Goal: Information Seeking & Learning: Check status

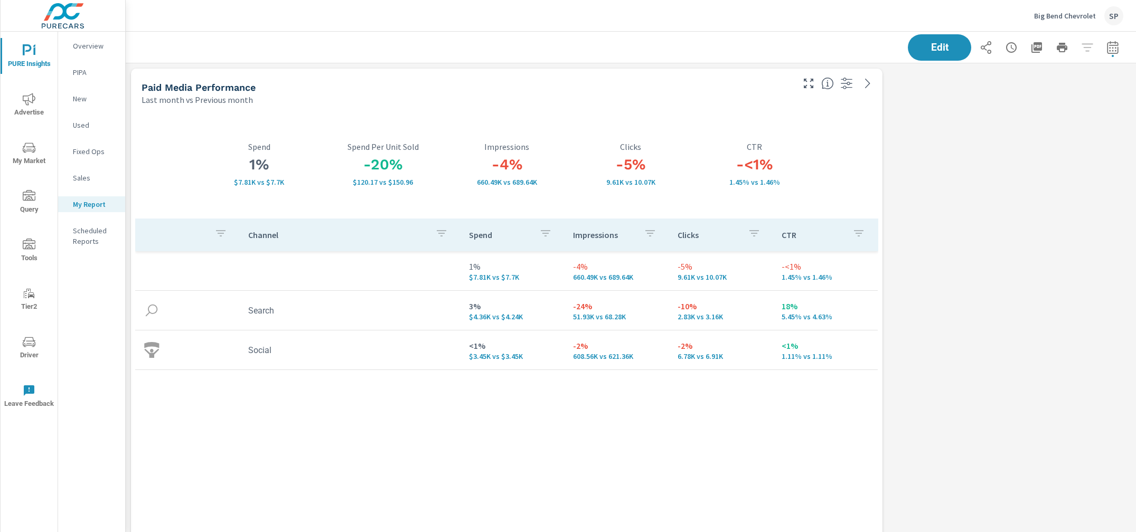
scroll to position [5712, 1010]
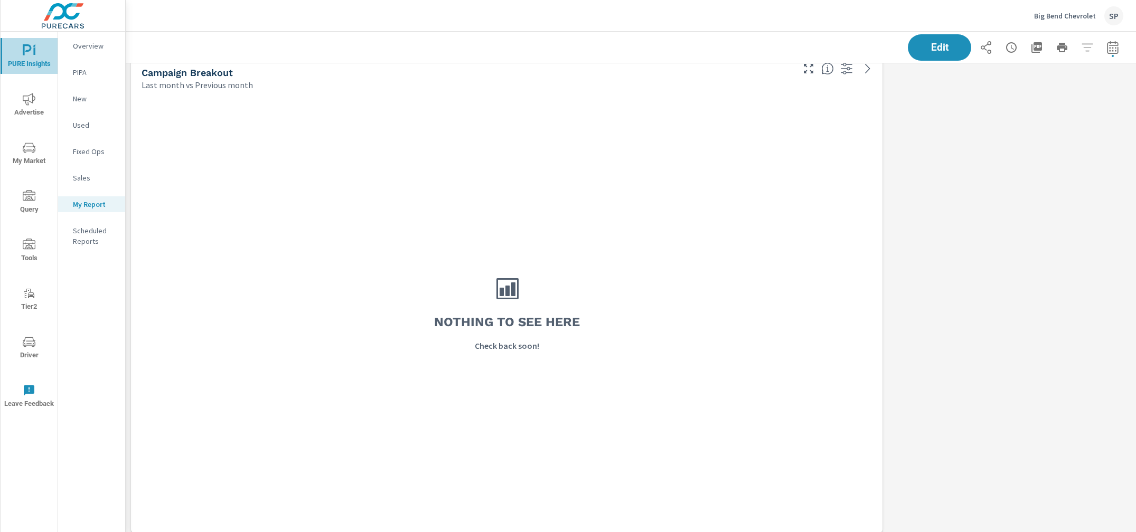
click at [22, 56] on span "PURE Insights" at bounding box center [29, 57] width 51 height 26
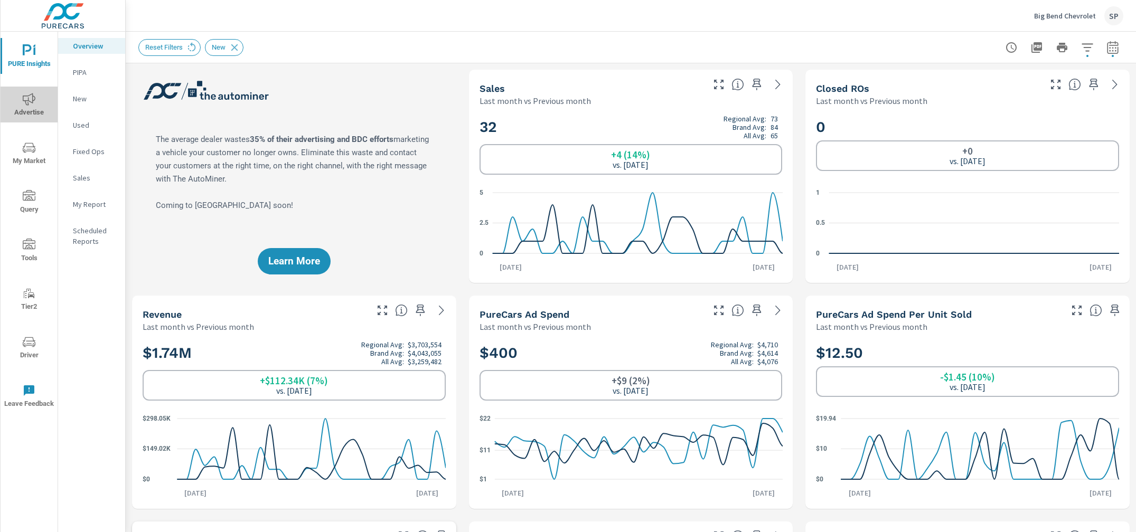
click at [37, 107] on span "Advertise" at bounding box center [29, 106] width 51 height 26
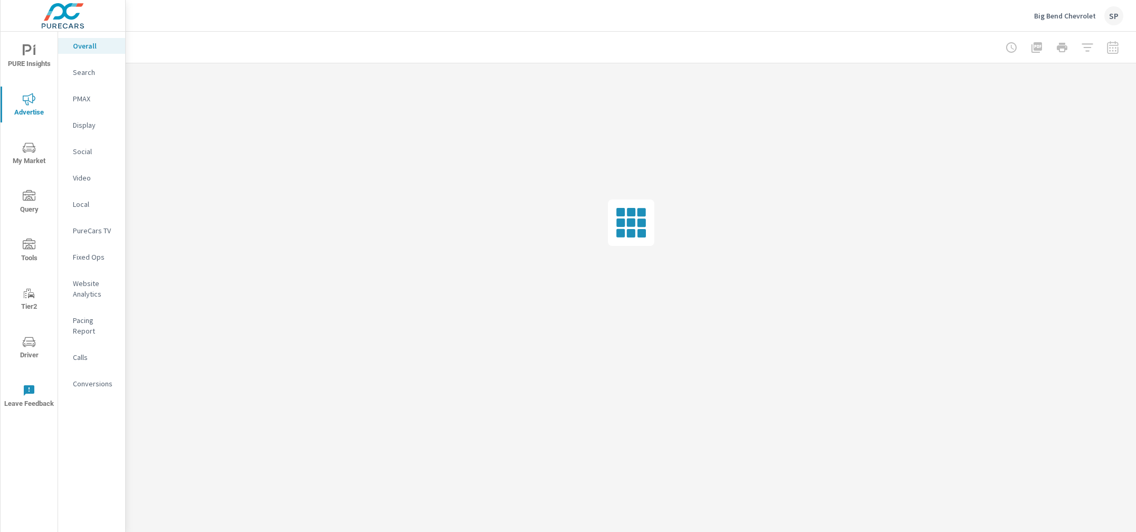
click at [193, 41] on div at bounding box center [630, 47] width 985 height 31
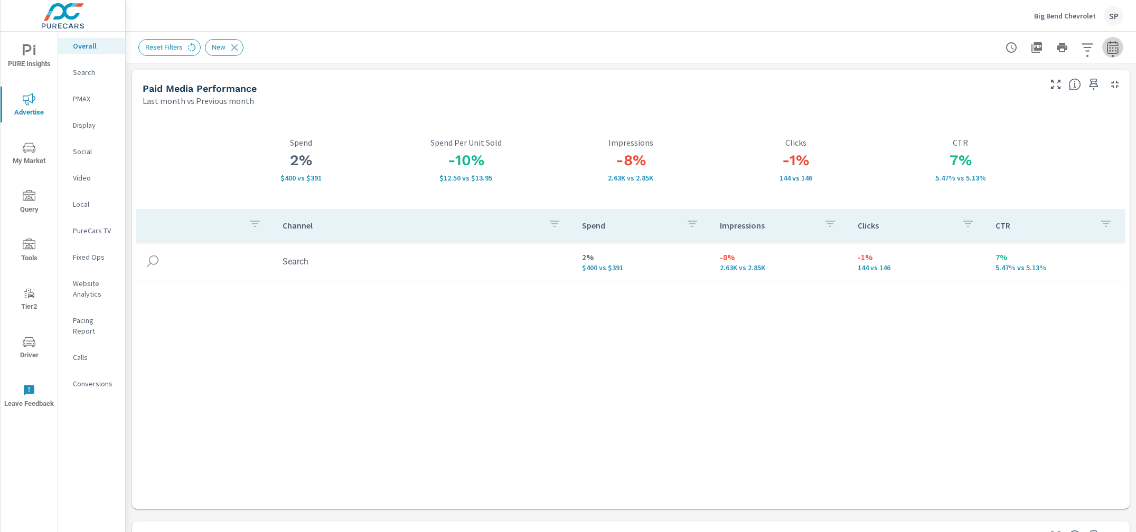
click at [1115, 45] on icon "button" at bounding box center [1111, 47] width 11 height 13
select select "Last month"
select select "Previous month"
drag, startPoint x: 1021, startPoint y: 107, endPoint x: 1021, endPoint y: 100, distance: 7.4
click at [1021, 106] on div "Date Range Custom [DATE] Last week Last 7 days Last 14 days Last 30 days Last 4…" at bounding box center [1038, 91] width 135 height 36
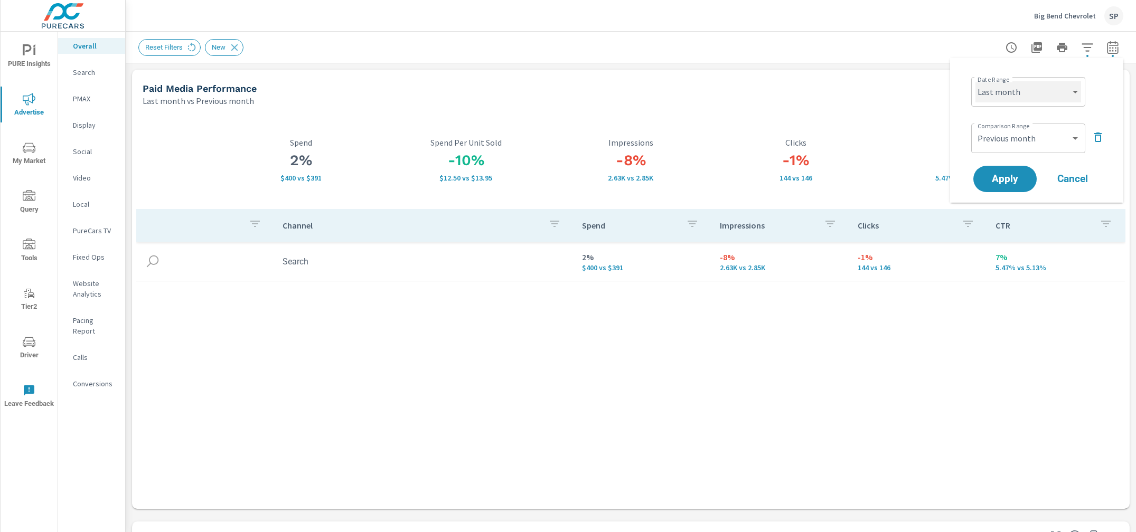
click at [1020, 96] on select "Custom [DATE] Last week Last 7 days Last 14 days Last 30 days Last 45 days Last…" at bounding box center [1028, 91] width 106 height 21
select select "Last 30 days"
click at [975, 81] on select "Custom [DATE] Last week Last 7 days Last 14 days Last 30 days Last 45 days Last…" at bounding box center [1028, 91] width 106 height 21
click at [1006, 135] on select "Custom Previous period Previous month Previous year" at bounding box center [1028, 138] width 106 height 21
select select "Previous period"
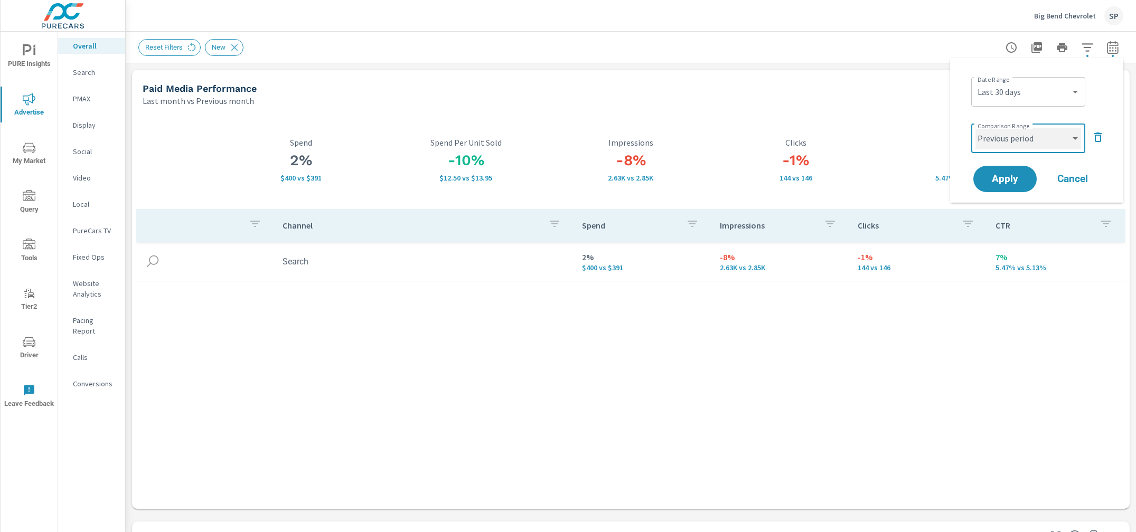
click at [975, 128] on select "Custom Previous period Previous month Previous year" at bounding box center [1028, 138] width 106 height 21
click at [998, 182] on span "Apply" at bounding box center [1004, 179] width 43 height 10
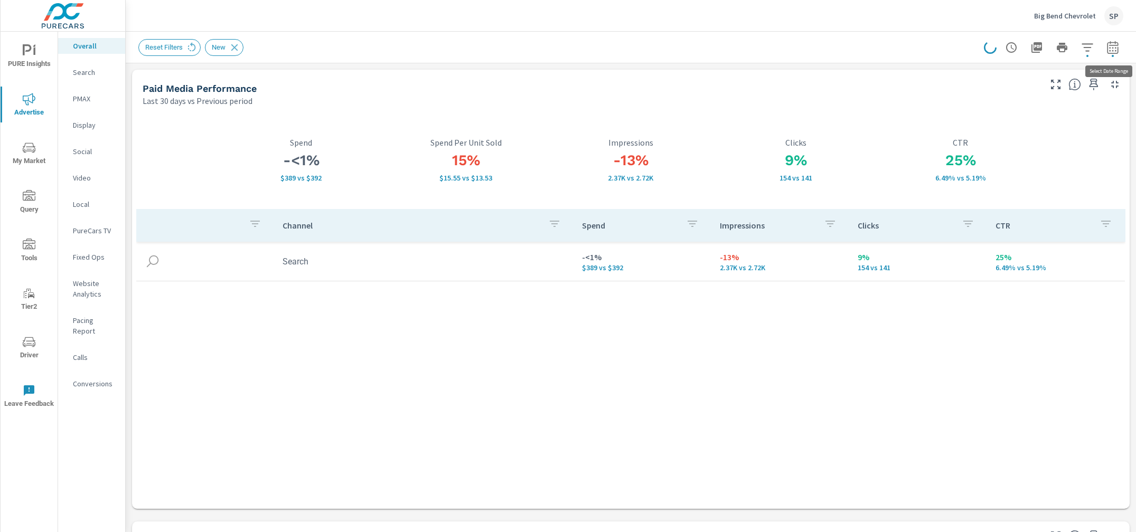
click at [1116, 45] on icon "button" at bounding box center [1112, 47] width 13 height 13
select select "Last 30 days"
select select "Previous period"
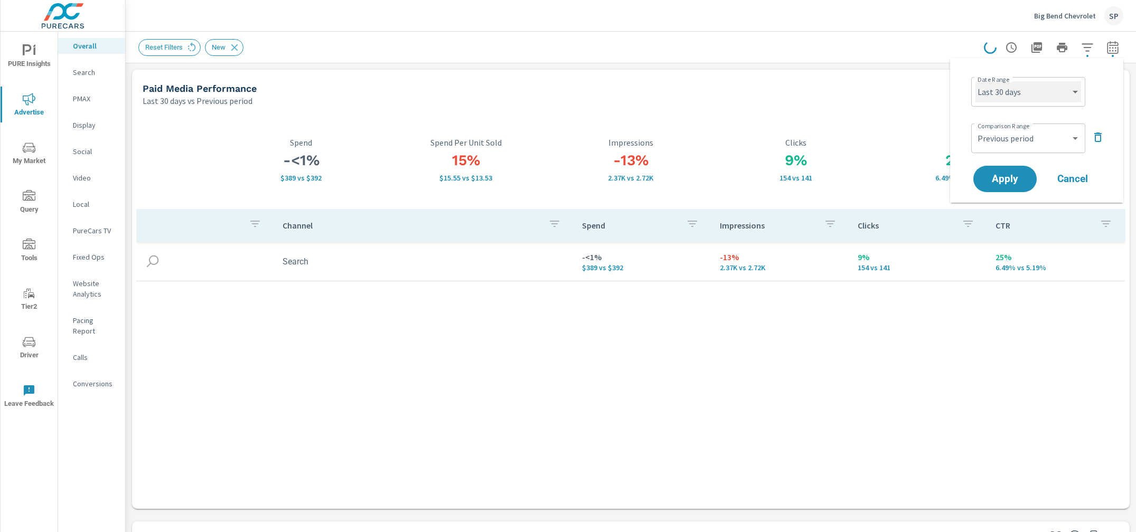
click at [1046, 91] on select "Custom [DATE] Last week Last 7 days Last 14 days Last 30 days Last 45 days Last…" at bounding box center [1028, 91] width 106 height 21
select select "Last month"
click at [975, 81] on select "Custom [DATE] Last week Last 7 days Last 14 days Last 30 days Last 45 days Last…" at bounding box center [1028, 91] width 106 height 21
click at [1014, 140] on select "Custom Previous period Previous month Previous year" at bounding box center [1028, 138] width 106 height 21
select select "Previous month"
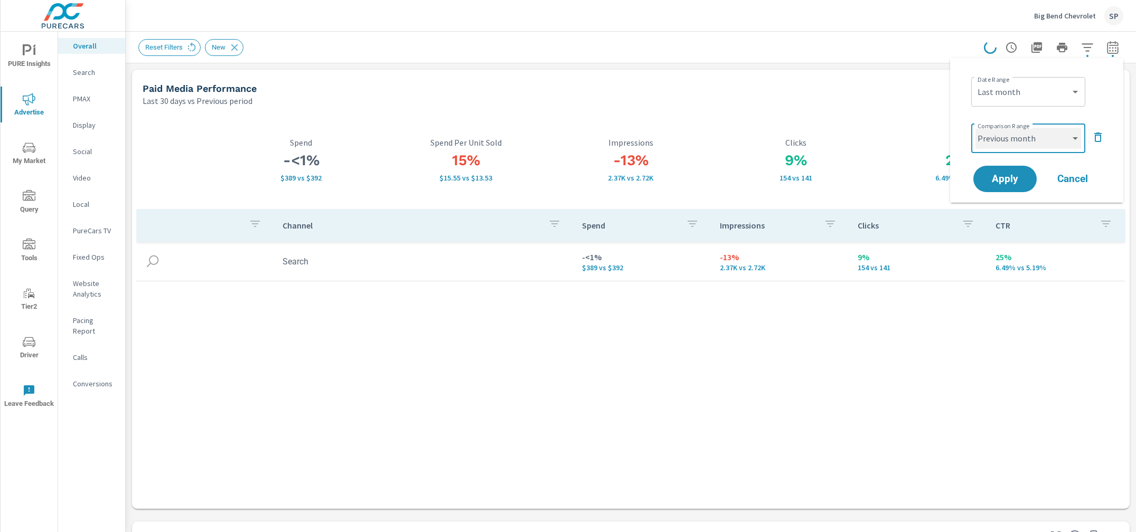
click at [975, 128] on select "Custom Previous period Previous month Previous year" at bounding box center [1028, 138] width 106 height 21
click at [1004, 179] on span "Apply" at bounding box center [1004, 179] width 43 height 10
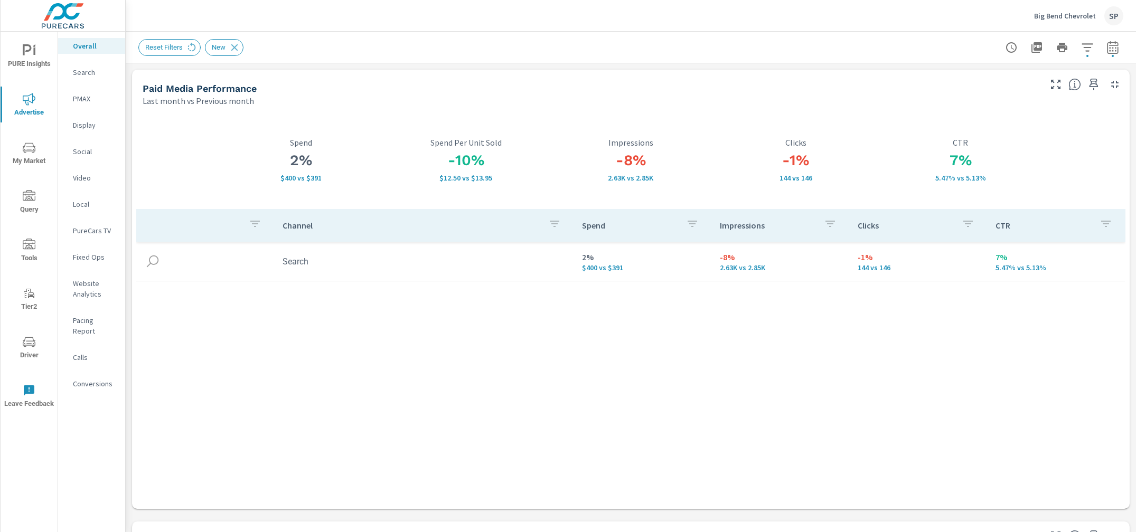
click at [21, 59] on span "PURE Insights" at bounding box center [29, 57] width 51 height 26
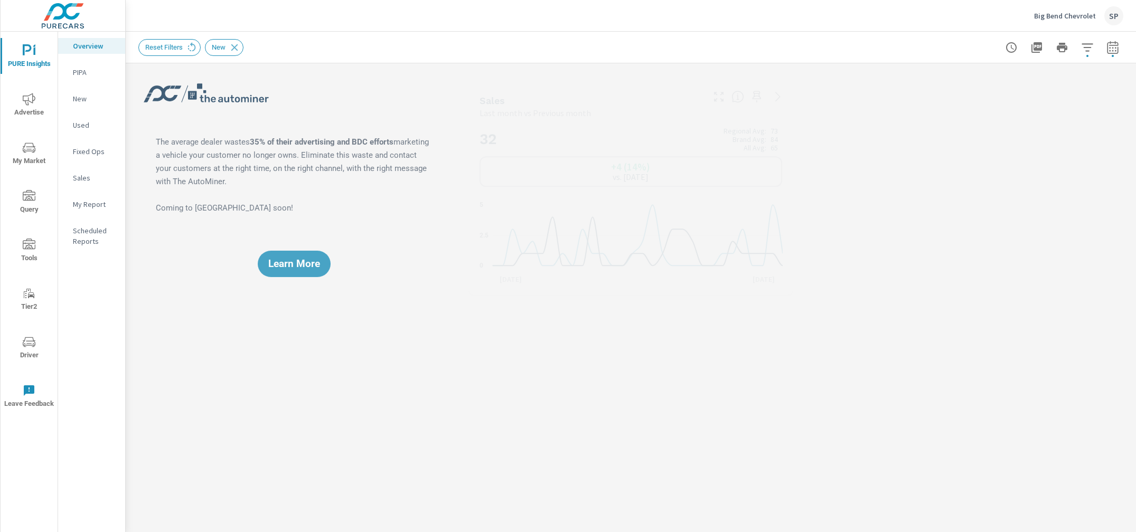
click at [89, 210] on div "My Report" at bounding box center [91, 204] width 67 height 16
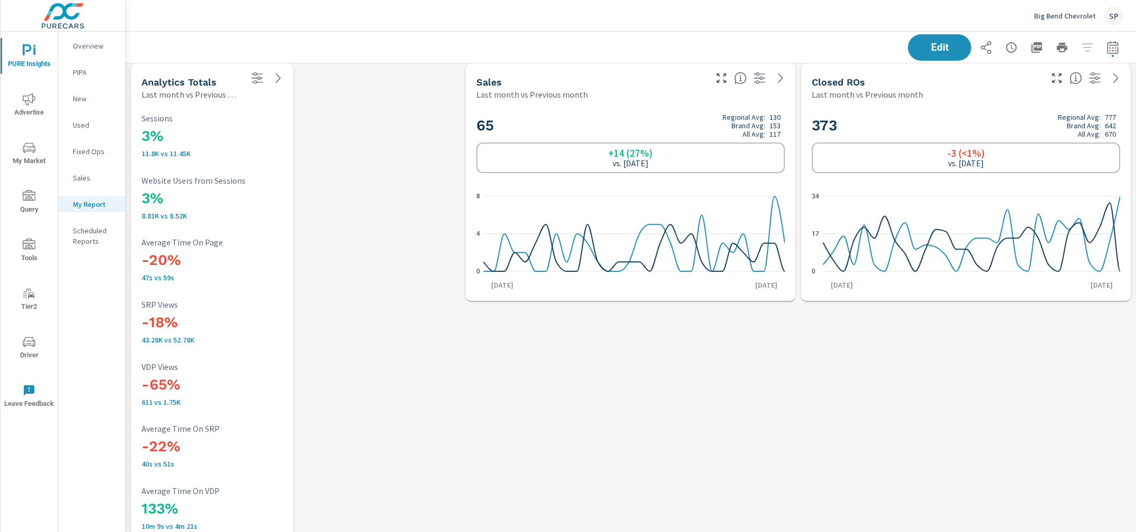
scroll to position [1100, 0]
click at [27, 97] on icon "nav menu" at bounding box center [29, 99] width 13 height 13
